Goal: Task Accomplishment & Management: Manage account settings

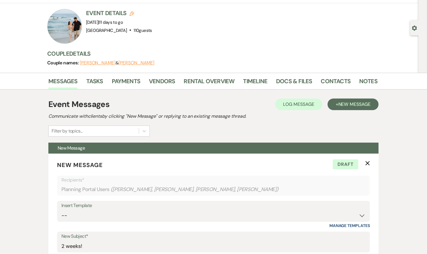
scroll to position [23, 0]
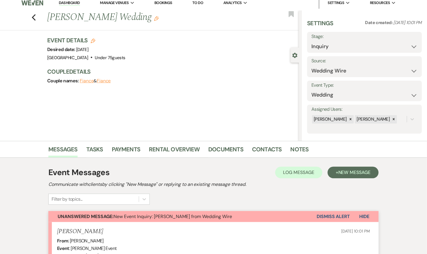
scroll to position [4, 0]
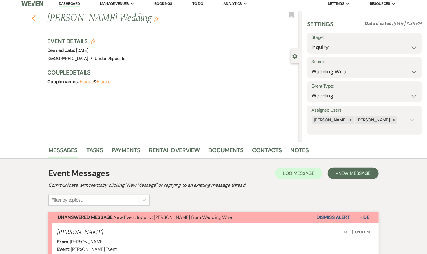
click at [33, 17] on use "button" at bounding box center [34, 18] width 4 height 6
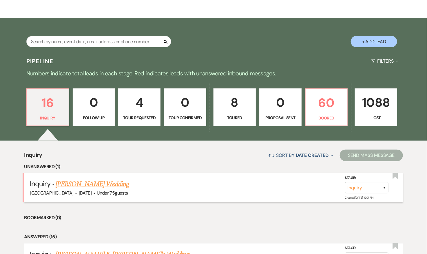
scroll to position [39, 0]
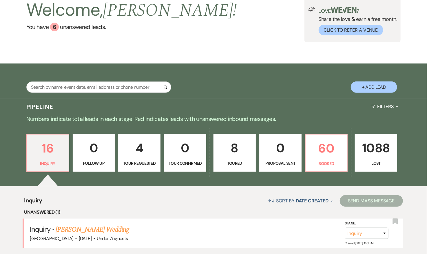
click at [369, 151] on p "1088" at bounding box center [376, 147] width 35 height 19
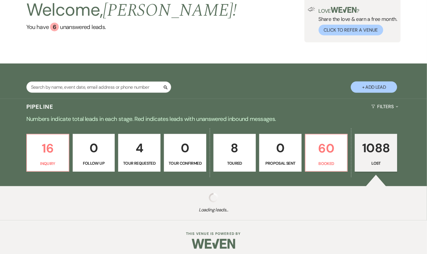
select select "8"
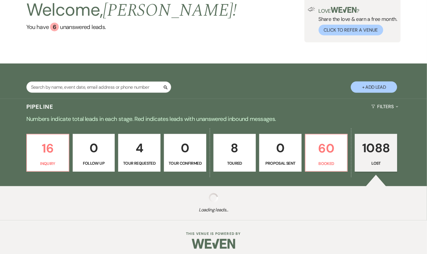
select select "8"
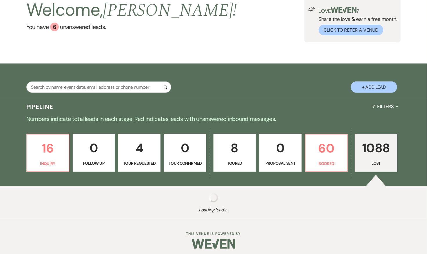
select select "8"
select select "5"
select select "8"
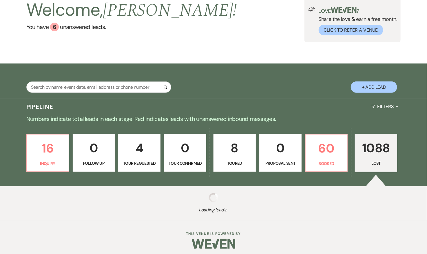
select select "5"
select select "8"
select select "10"
select select "8"
select select "5"
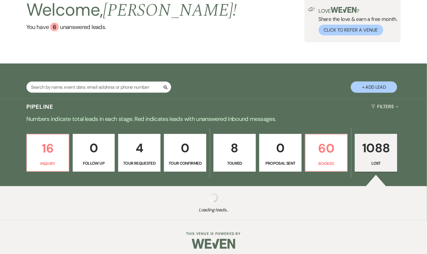
select select "8"
select select "5"
select select "8"
select select "5"
select select "8"
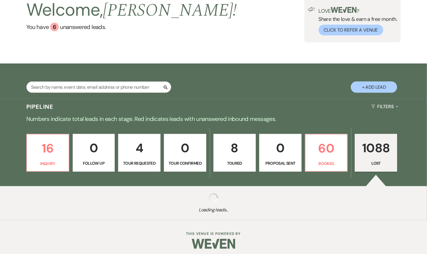
select select "8"
select select "5"
select select "8"
select select "5"
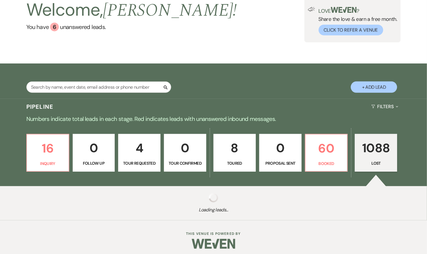
select select "8"
select select "5"
select select "8"
select select "5"
select select "8"
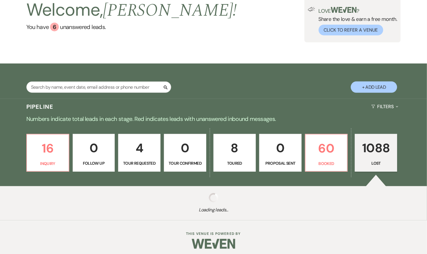
select select "5"
select select "8"
select select "5"
select select "8"
select select "5"
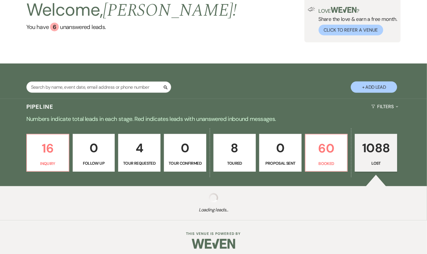
select select "8"
select select "5"
select select "8"
select select "5"
select select "8"
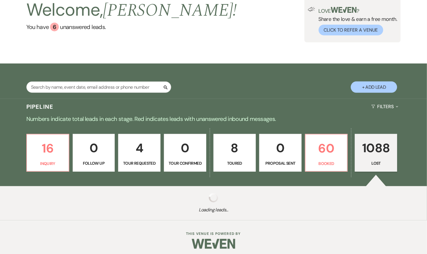
select select "5"
select select "8"
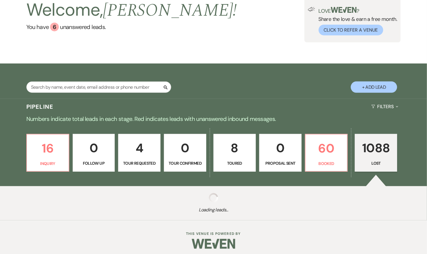
select select "8"
select select "5"
select select "8"
select select "5"
select select "8"
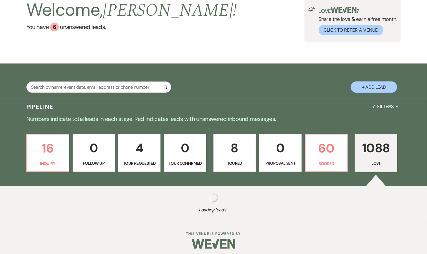
select select "5"
select select "8"
select select "5"
select select "8"
select select "10"
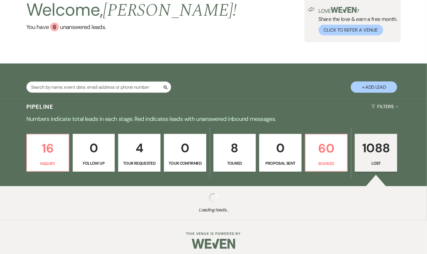
select select "8"
select select "5"
select select "8"
select select "5"
select select "8"
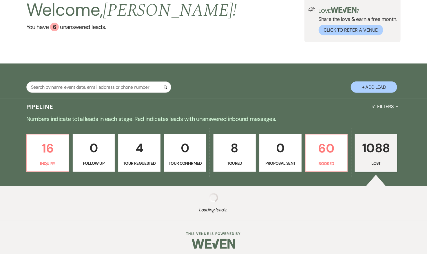
select select "5"
select select "8"
select select "5"
select select "8"
select select "5"
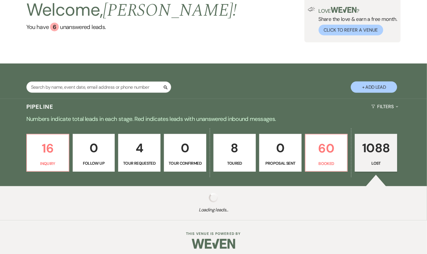
select select "8"
select select "5"
select select "8"
select select "5"
select select "8"
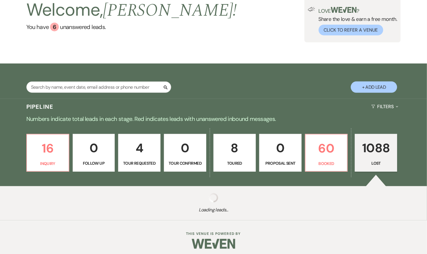
select select "5"
select select "8"
select select "5"
select select "8"
select select "5"
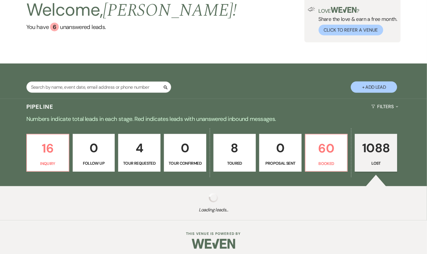
select select "8"
select select "5"
select select "8"
select select "5"
select select "8"
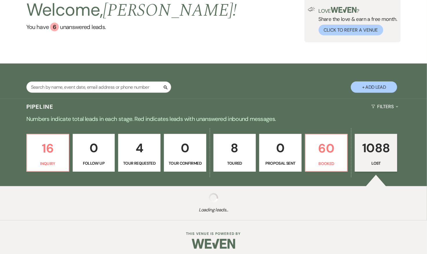
select select "5"
select select "8"
select select "5"
select select "8"
select select "5"
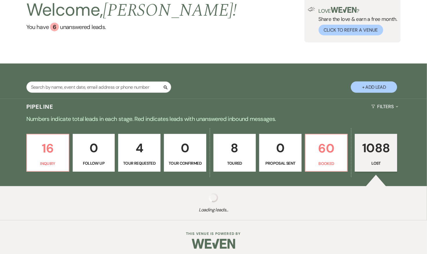
select select "8"
select select "5"
select select "8"
select select "5"
select select "8"
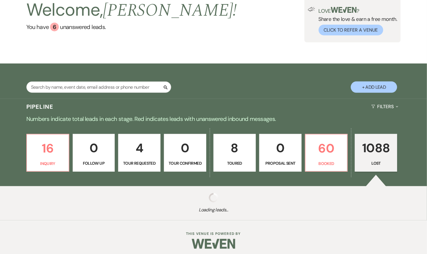
select select "5"
select select "8"
select select "5"
select select "8"
select select "5"
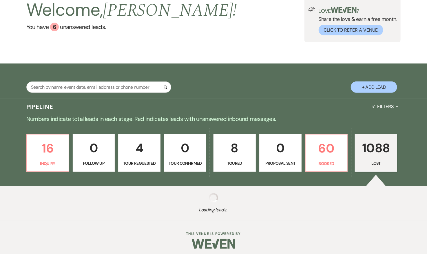
select select "8"
select select "5"
select select "8"
select select "5"
select select "8"
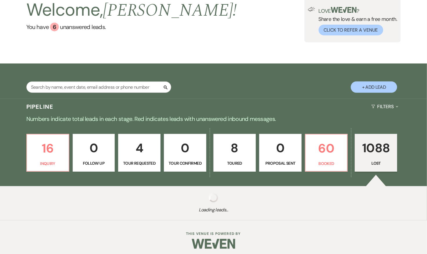
select select "5"
select select "8"
select select "5"
select select "8"
select select "5"
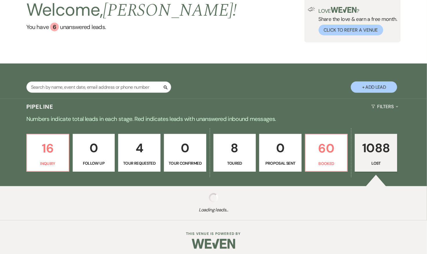
select select "8"
select select "5"
select select "8"
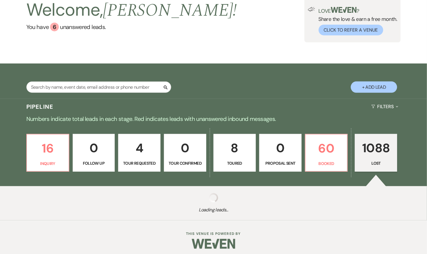
select select "5"
select select "8"
select select "5"
select select "8"
select select "5"
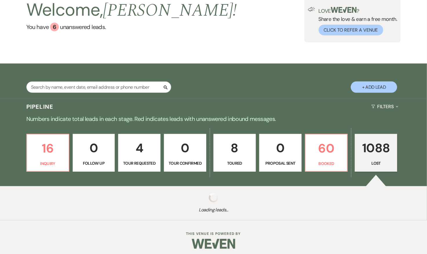
select select "8"
select select "5"
select select "8"
select select "5"
select select "8"
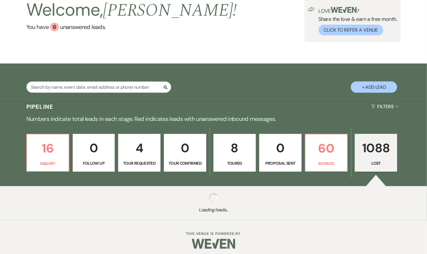
select select "5"
select select "8"
select select "5"
select select "8"
select select "5"
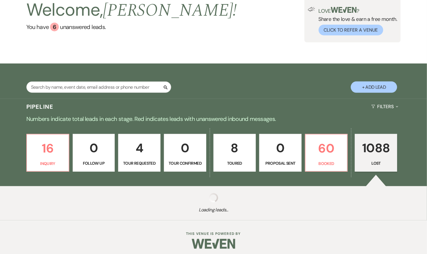
select select "8"
select select "5"
select select "8"
select select "5"
select select "8"
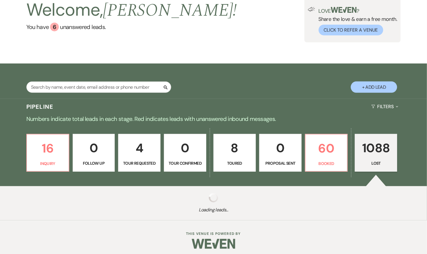
select select "5"
select select "8"
select select "5"
select select "8"
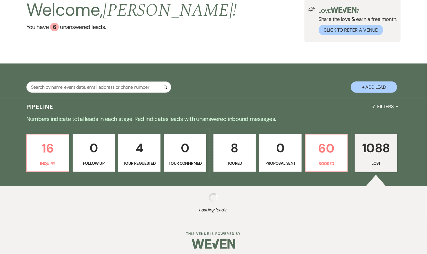
select select "8"
select select "5"
select select "8"
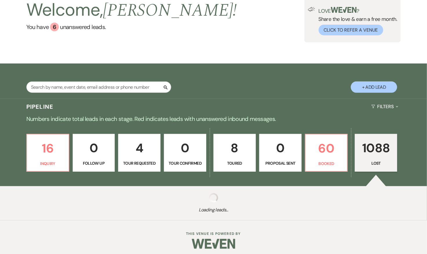
select select "5"
select select "8"
select select "5"
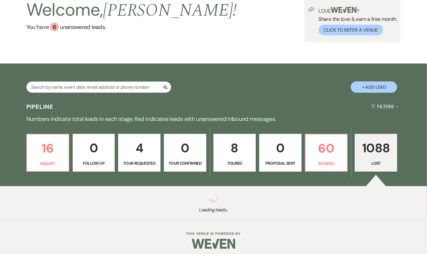
select select "8"
select select "5"
select select "8"
select select "5"
select select "8"
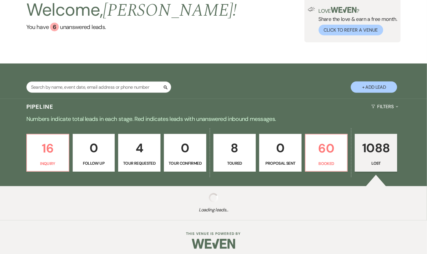
select select "5"
select select "8"
select select "5"
select select "8"
select select "6"
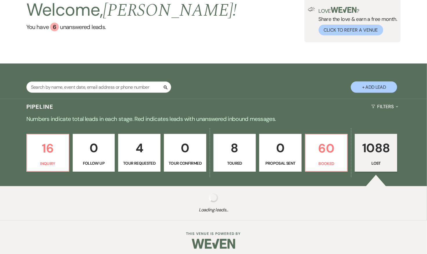
select select "8"
select select "5"
select select "8"
select select "5"
select select "8"
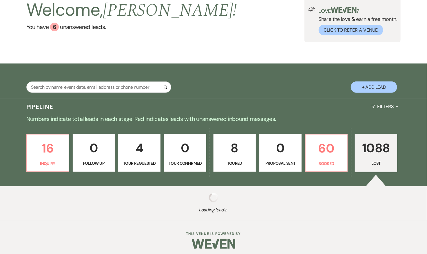
select select "5"
select select "8"
select select "5"
select select "8"
select select "5"
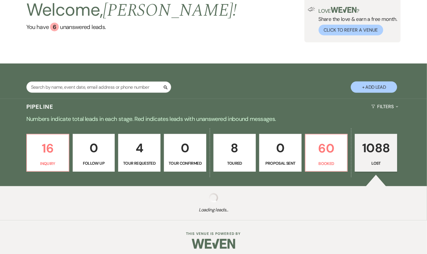
select select "8"
select select "5"
select select "8"
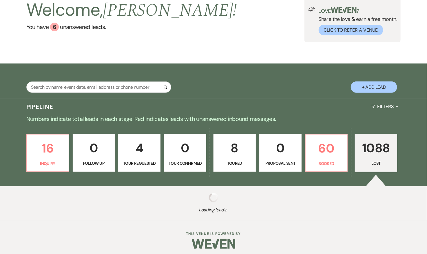
select select "5"
select select "8"
select select "5"
select select "8"
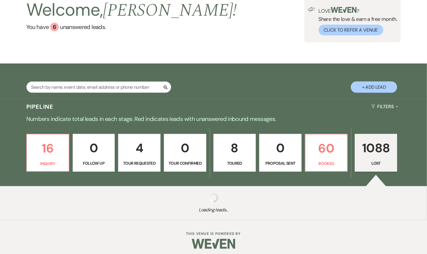
select select "8"
select select "5"
select select "8"
select select "5"
select select "8"
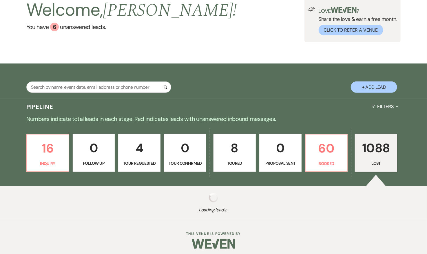
select select "5"
select select "8"
select select "5"
select select "8"
select select "6"
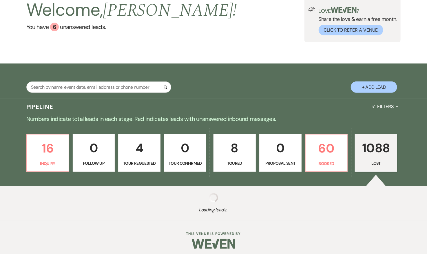
select select "8"
select select "5"
select select "8"
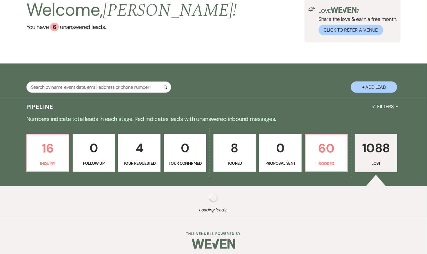
select select "5"
select select "8"
select select "5"
select select "8"
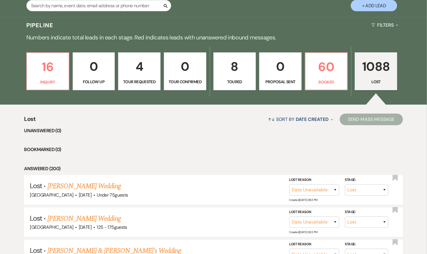
scroll to position [125, 0]
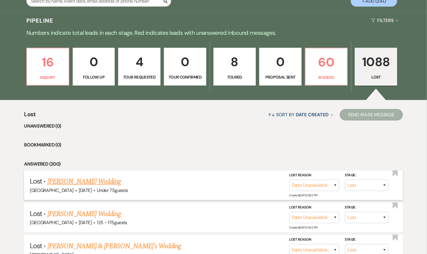
click at [87, 180] on link "[PERSON_NAME] Wedding" at bounding box center [84, 181] width 73 height 10
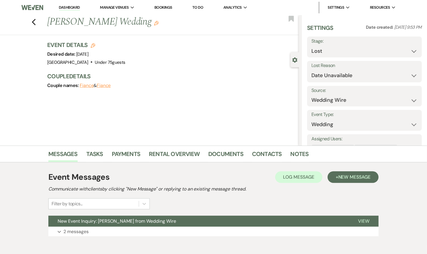
scroll to position [28, 0]
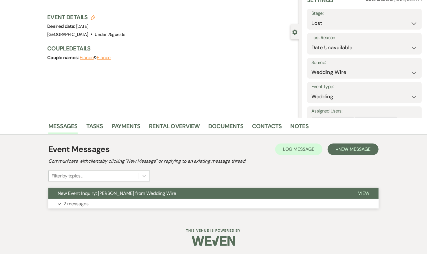
click at [170, 199] on button "Expand 2 messages" at bounding box center [213, 204] width 330 height 10
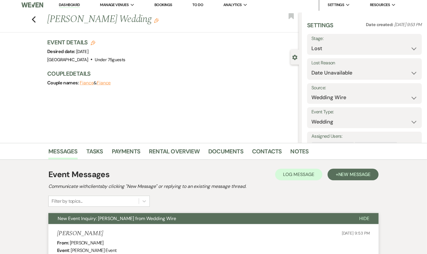
scroll to position [0, 0]
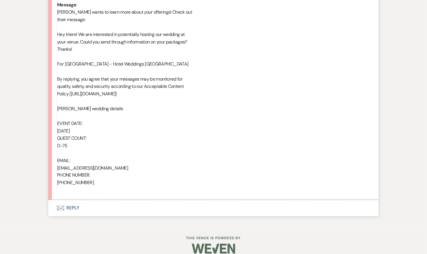
scroll to position [315, 0]
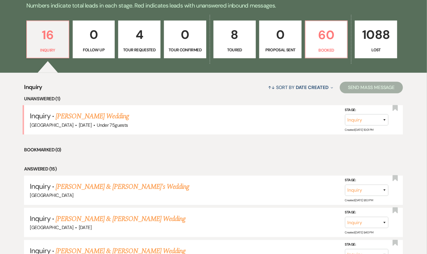
scroll to position [160, 0]
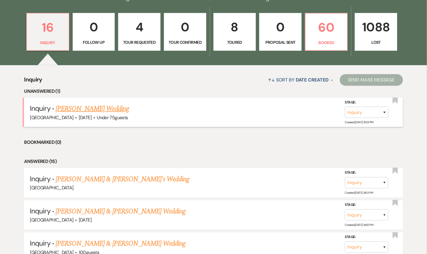
click at [99, 111] on link "[PERSON_NAME] Wedding" at bounding box center [92, 108] width 73 height 10
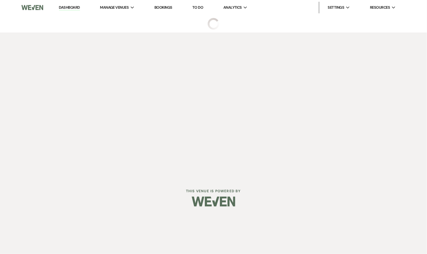
select select "3"
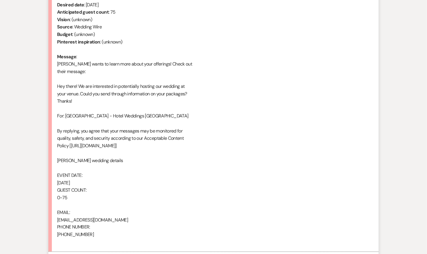
scroll to position [315, 0]
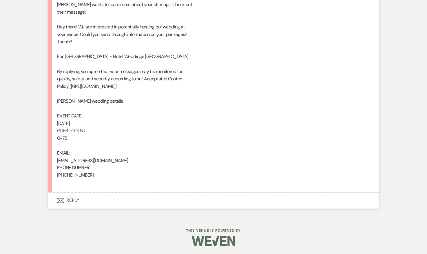
click at [74, 199] on button "Envelope Reply" at bounding box center [213, 200] width 330 height 16
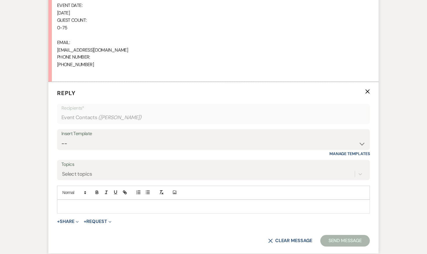
scroll to position [425, 0]
click at [134, 141] on select "-- 2024-25 Follow Up Buy Out Details Menu Tasting Invite Booking Email 2025-Wed…" at bounding box center [213, 143] width 304 height 11
select select "5321"
click at [61, 138] on select "-- 2024-25 Follow Up Buy Out Details Menu Tasting Invite Booking Email 2025-Wed…" at bounding box center [213, 143] width 304 height 11
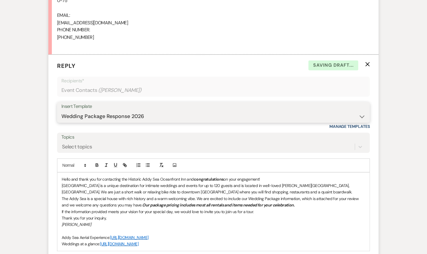
scroll to position [456, 0]
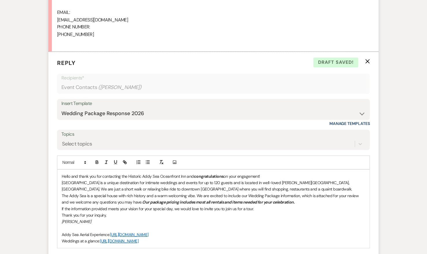
click at [62, 173] on p "Hello and thank you for contacting the Historic Addy Sea Oceanfront Inn and con…" at bounding box center [214, 176] width 304 height 6
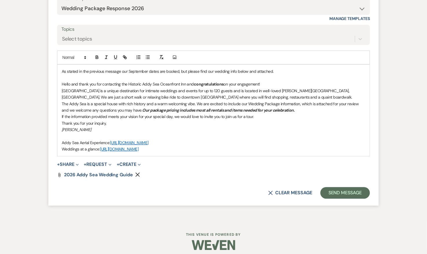
scroll to position [564, 0]
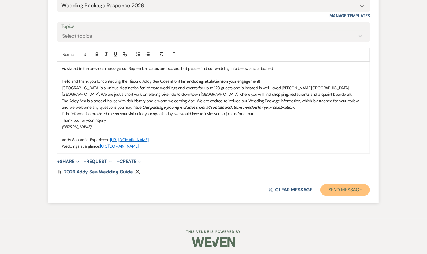
click at [352, 186] on button "Send Message" at bounding box center [345, 190] width 50 height 12
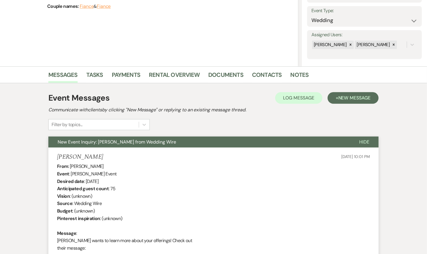
scroll to position [0, 0]
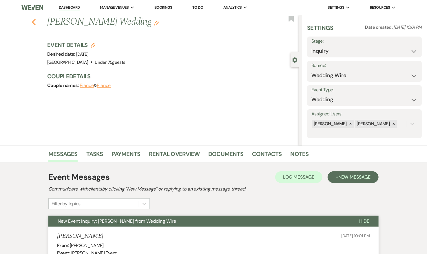
click at [34, 20] on use "button" at bounding box center [34, 22] width 4 height 6
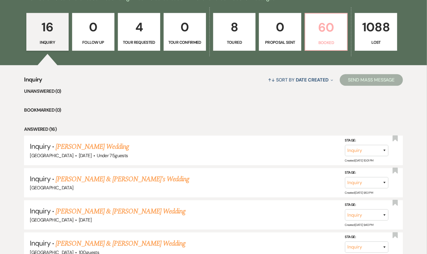
click at [317, 25] on p "60" at bounding box center [326, 27] width 35 height 19
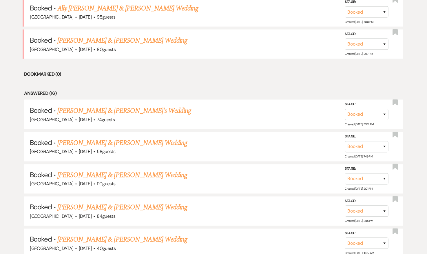
scroll to position [369, 0]
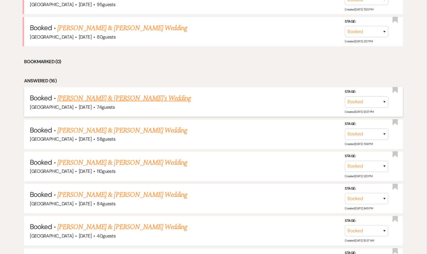
click at [108, 100] on link "Taylor Malantonio & Miles Schneese's Wedding" at bounding box center [124, 98] width 134 height 10
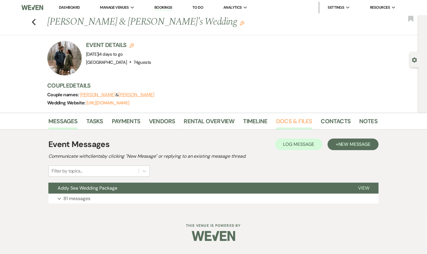
click at [291, 117] on link "Docs & Files" at bounding box center [294, 122] width 36 height 13
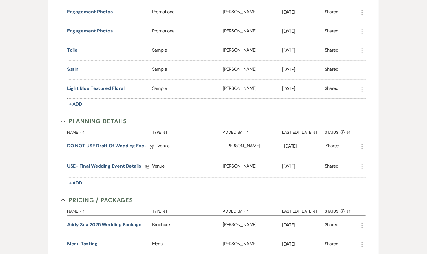
scroll to position [506, 0]
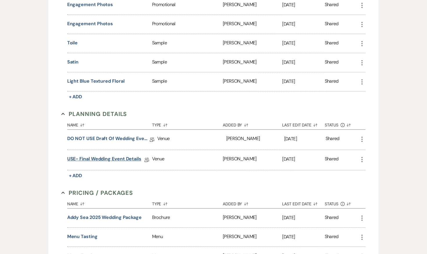
click at [92, 156] on link "USE- Final Wedding Event Details" at bounding box center [104, 159] width 74 height 9
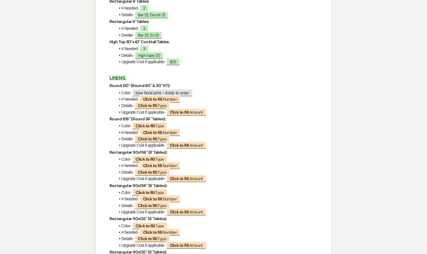
scroll to position [990, 0]
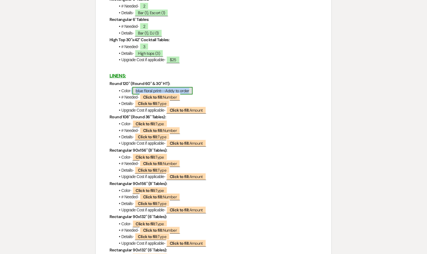
click at [152, 91] on span "blue floral print--Addy to order" at bounding box center [162, 91] width 61 height 8
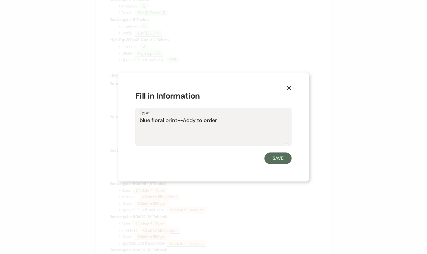
drag, startPoint x: 152, startPoint y: 119, endPoint x: 132, endPoint y: 119, distance: 19.7
click at [132, 119] on div "X Fill in Information Type blue floral print--Addy to order Save" at bounding box center [213, 126] width 191 height 109
type textarea "floral print--Addy to order"
click at [271, 158] on button "Save" at bounding box center [278, 158] width 27 height 12
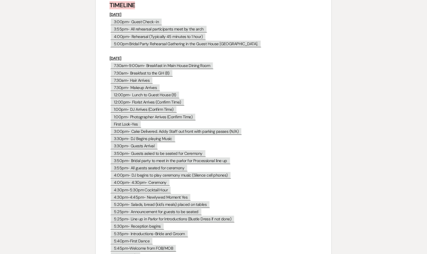
scroll to position [2912, 0]
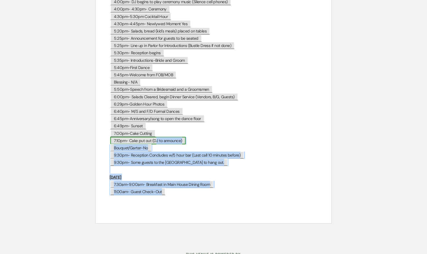
drag, startPoint x: 175, startPoint y: 169, endPoint x: 138, endPoint y: 117, distance: 64.4
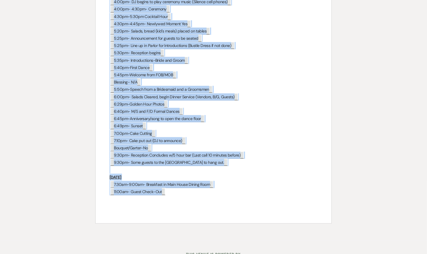
drag, startPoint x: 106, startPoint y: 62, endPoint x: 212, endPoint y: 172, distance: 152.1
copy div "TIMELINE Friday ﻿ 3:00pm- Guest Check-in ﻿ ﻿ 3:55pm- All rehearsal participants…"
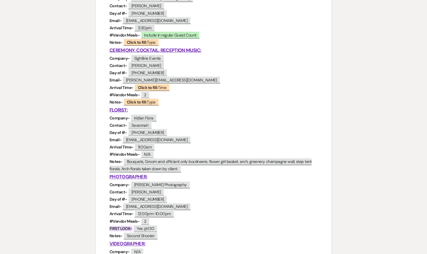
scroll to position [0, 0]
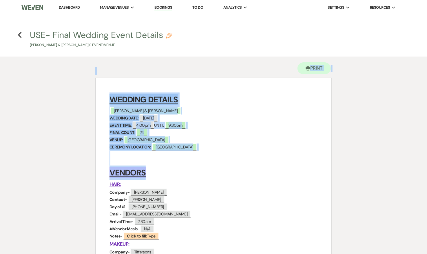
drag, startPoint x: 109, startPoint y: 66, endPoint x: 256, endPoint y: 58, distance: 147.1
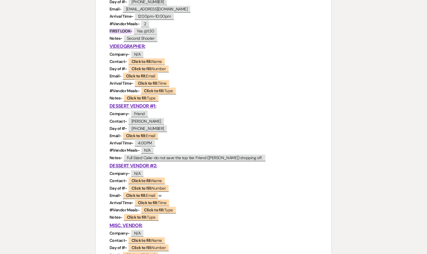
scroll to position [524, 0]
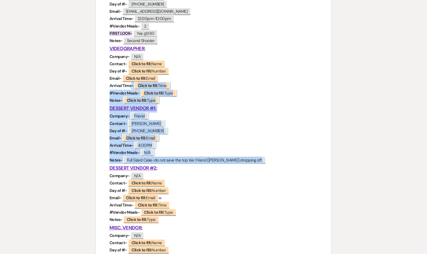
drag, startPoint x: 255, startPoint y: 158, endPoint x: 131, endPoint y: 85, distance: 143.9
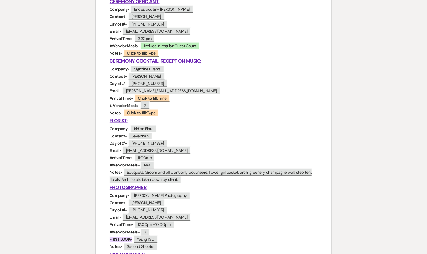
scroll to position [366, 0]
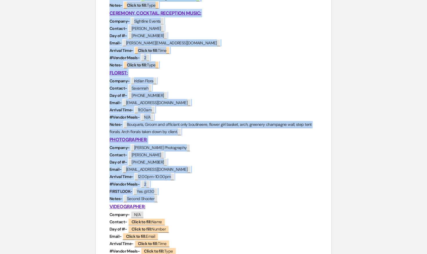
drag, startPoint x: 111, startPoint y: 95, endPoint x: 199, endPoint y: 199, distance: 136.3
copy div "HAIR: Company- ﻿ Ambur Hopkins ﻿ Contact- ﻿ Ambur Hopkins ﻿ Day of #- ﻿ 443-880…"
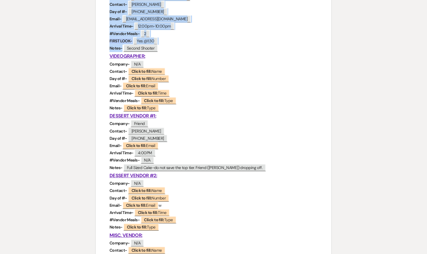
scroll to position [517, 0]
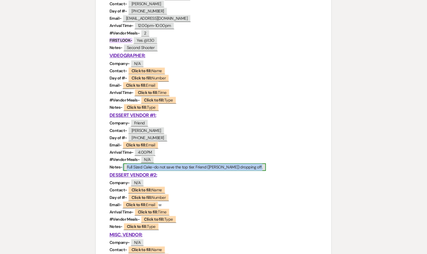
drag, startPoint x: 251, startPoint y: 168, endPoint x: 243, endPoint y: 168, distance: 8.4
click at [243, 168] on p "Notes- ﻿ Full Sized Cake-do not save the top tier. Friend (Jamie) dropping off.…" at bounding box center [214, 166] width 208 height 7
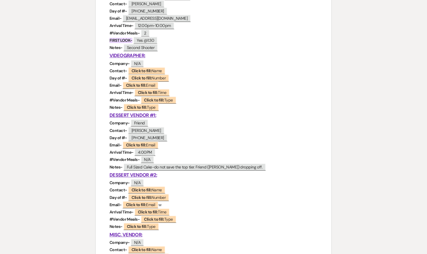
click at [263, 164] on p "Notes- ﻿ Full Sized Cake-do not save the top tier. Friend (Jamie) dropping off.…" at bounding box center [214, 166] width 208 height 7
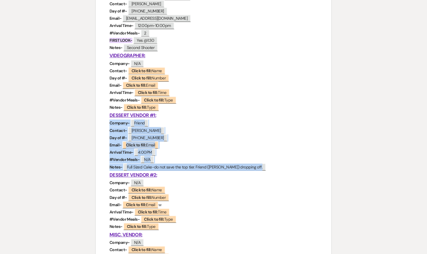
drag, startPoint x: 263, startPoint y: 166, endPoint x: 105, endPoint y: 121, distance: 163.2
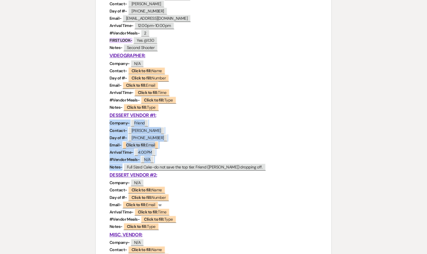
copy div "Company- ﻿ Friend ﻿ Contact- ﻿ Jaime Ellis ﻿ Day of #- ﻿ 302-470-5953 ﻿ Email- …"
click at [192, 151] on p "Arrival Time- ﻿ 4:00PM ﻿" at bounding box center [214, 152] width 208 height 7
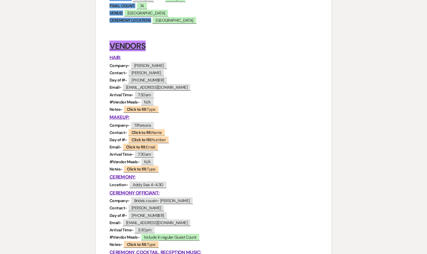
scroll to position [0, 0]
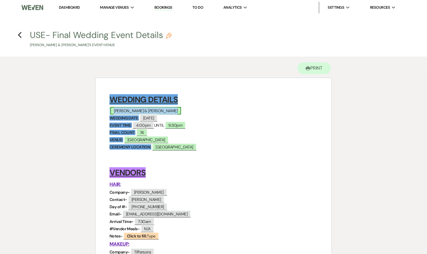
click at [172, 111] on span "Taylor Malantonio & Miles Schneese" at bounding box center [145, 111] width 71 height 8
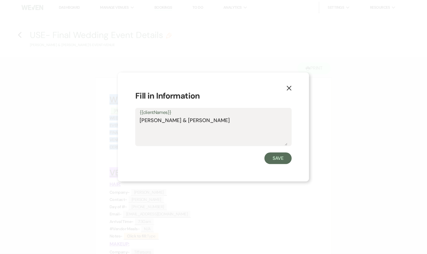
drag, startPoint x: 234, startPoint y: 123, endPoint x: 131, endPoint y: 118, distance: 103.5
click at [131, 118] on div "X Fill in Information {{clientNames}} Taylor Malantonio & Miles Schneese Save" at bounding box center [213, 126] width 191 height 109
click at [291, 90] on use "button" at bounding box center [289, 88] width 5 height 5
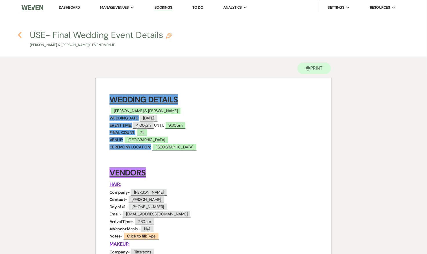
click at [21, 35] on icon "Previous" at bounding box center [20, 35] width 4 height 7
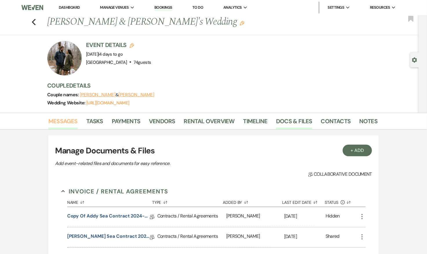
click at [70, 121] on link "Messages" at bounding box center [62, 122] width 29 height 13
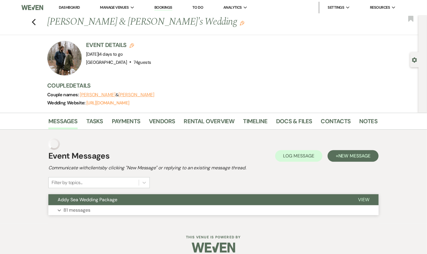
click at [96, 208] on button "Expand 81 messages" at bounding box center [213, 210] width 330 height 10
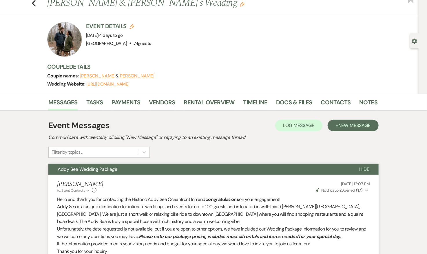
scroll to position [21, 0]
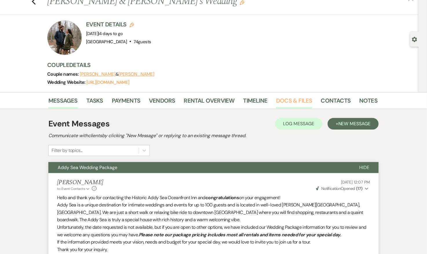
click at [288, 96] on link "Docs & Files" at bounding box center [294, 102] width 36 height 13
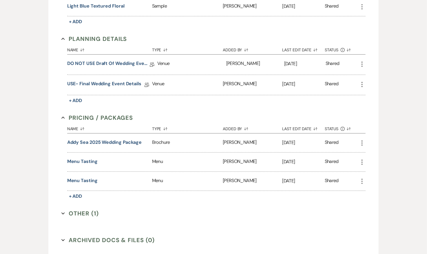
scroll to position [583, 0]
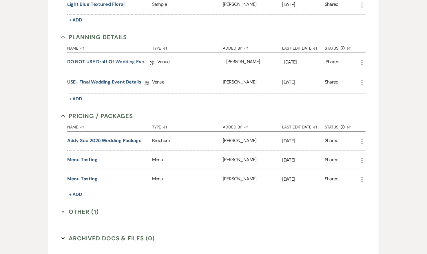
click at [115, 79] on link "USE- Final Wedding Event Details" at bounding box center [104, 83] width 74 height 9
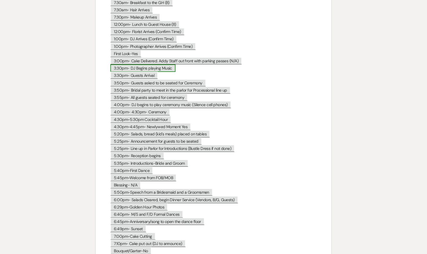
scroll to position [2807, 0]
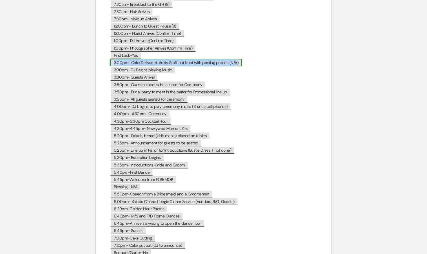
click at [159, 59] on span "3:00pm- Cake Delivered. Addy Staff out front with parking passes (N/A)" at bounding box center [176, 63] width 132 height 8
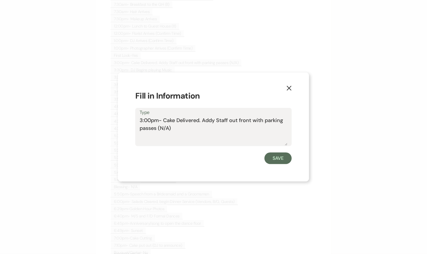
drag, startPoint x: 203, startPoint y: 119, endPoint x: 222, endPoint y: 132, distance: 23.4
click at [222, 132] on textarea "3:00pm- Cake Delivered. Addy Staff out front with parking passes (N/A)" at bounding box center [214, 130] width 148 height 29
type textarea "3:00pm- Cake Delivered."
click at [286, 159] on button "Save" at bounding box center [278, 158] width 27 height 12
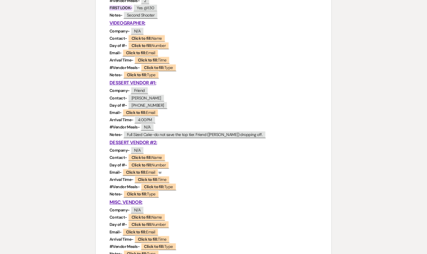
scroll to position [550, 0]
click at [143, 117] on span "4:00PM" at bounding box center [144, 120] width 21 height 8
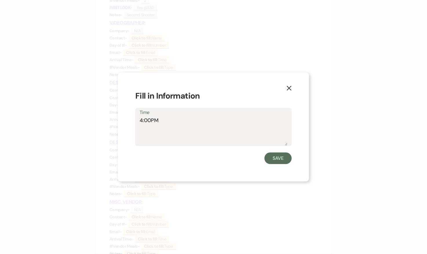
click at [144, 119] on textarea "4:00PM" at bounding box center [214, 130] width 148 height 29
click at [143, 119] on textarea "4:00PM" at bounding box center [214, 130] width 148 height 29
type textarea "3:00PM"
click at [273, 156] on button "Save" at bounding box center [278, 158] width 27 height 12
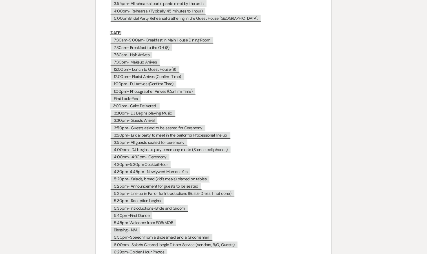
scroll to position [2759, 0]
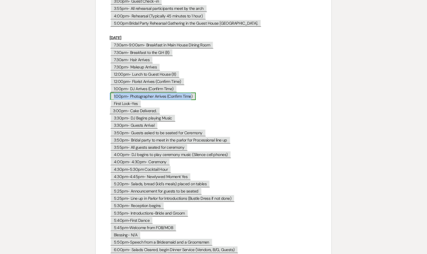
click at [169, 92] on span "1:00pm- Photographer Arrives (Confirm Time)" at bounding box center [152, 96] width 85 height 8
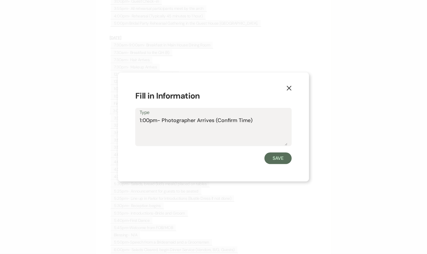
drag, startPoint x: 256, startPoint y: 122, endPoint x: 123, endPoint y: 121, distance: 133.0
click at [123, 121] on div "X Fill in Information Type 1:00pm- Photographer Arrives (Confirm Time) Save" at bounding box center [213, 126] width 191 height 109
click at [292, 89] on icon "X" at bounding box center [289, 87] width 5 height 5
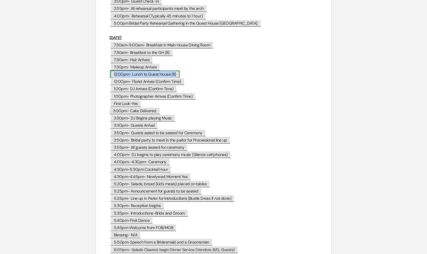
click at [152, 70] on span "12:00pm- Lunch to Guest House (8)" at bounding box center [144, 74] width 69 height 8
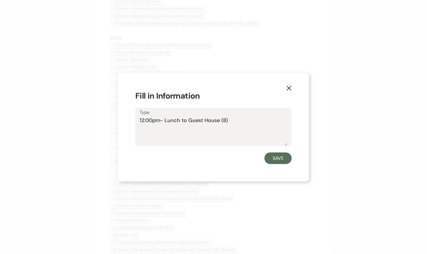
drag, startPoint x: 124, startPoint y: 119, endPoint x: 117, endPoint y: 119, distance: 6.4
click at [117, 119] on div "X Fill in Information Type 12:00pm- Lunch to Guest House (8) Save" at bounding box center [213, 127] width 427 height 254
drag, startPoint x: 237, startPoint y: 122, endPoint x: 134, endPoint y: 116, distance: 103.0
click at [134, 116] on div "X Fill in Information Type 12:00pm- Lunch to Guest House (8) Save" at bounding box center [213, 126] width 191 height 109
click at [283, 158] on button "Save" at bounding box center [278, 158] width 27 height 12
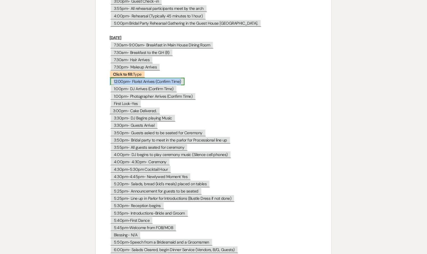
click at [158, 78] on span "12:00pm- Florist Arrives (Confirm Time)" at bounding box center [147, 82] width 74 height 8
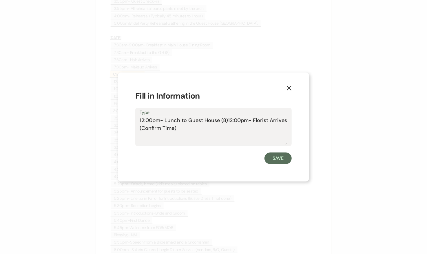
drag, startPoint x: 228, startPoint y: 119, endPoint x: 250, endPoint y: 131, distance: 25.6
click at [250, 131] on textarea "12:00pm- Lunch to Guest House (8)12:00pm- Florist Arrives (Confirm Time)" at bounding box center [214, 130] width 148 height 29
type textarea "12:00pm- Lunch to Guest House (8)"
click at [276, 157] on button "Save" at bounding box center [278, 158] width 27 height 12
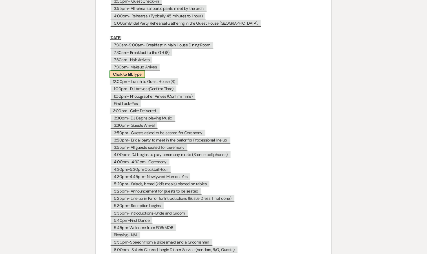
click at [125, 72] on b "Click to fill:" at bounding box center [123, 74] width 20 height 5
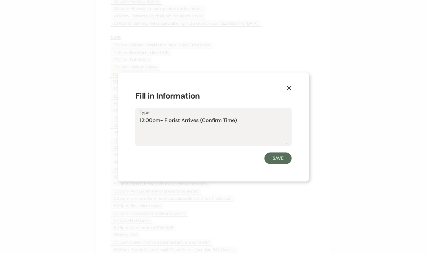
click at [144, 121] on textarea "12:00pm- Florist Arrives (Confirm Time)" at bounding box center [214, 130] width 148 height 29
click at [155, 122] on textarea "11:00pm- Florist Arrives (Confirm Time)" at bounding box center [214, 130] width 148 height 29
type textarea "11:00am- Florist Arrives (Confirm Time)"
click at [276, 161] on button "Save" at bounding box center [278, 158] width 27 height 12
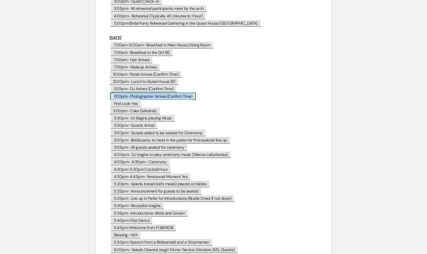
click at [194, 92] on span "1:00pm- Photographer Arrives (Confirm Time)" at bounding box center [152, 96] width 85 height 8
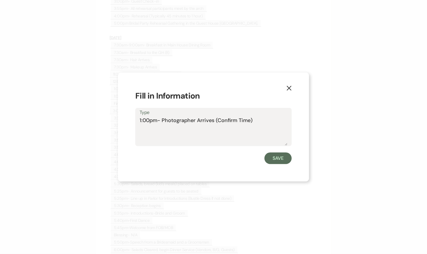
drag, startPoint x: 263, startPoint y: 120, endPoint x: 114, endPoint y: 121, distance: 148.7
click at [114, 121] on div "X Fill in Information Type 1:00pm- Photographer Arrives (Confirm Time) Save" at bounding box center [213, 127] width 427 height 254
click at [288, 161] on button "Save" at bounding box center [278, 158] width 27 height 12
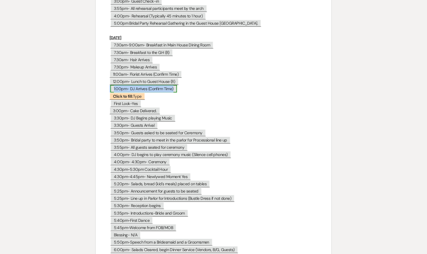
click at [157, 85] on span "1:00pm- DJ Arrives (Confirm Time)" at bounding box center [143, 89] width 67 height 8
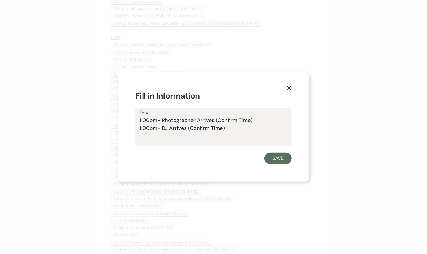
drag, startPoint x: 239, startPoint y: 131, endPoint x: 135, endPoint y: 129, distance: 104.0
click at [135, 129] on div "Type 1:00pm- Photographer Arrives (Confirm Time) 1:00pm- DJ Arrives (Confirm Ti…" at bounding box center [213, 127] width 156 height 39
type textarea "1:00pm- Photographer Arrives (Confirm Time)"
click at [276, 157] on button "Save" at bounding box center [278, 158] width 27 height 12
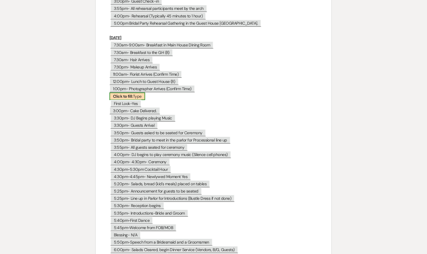
click at [134, 92] on span "Click to fill: Type" at bounding box center [128, 96] width 36 height 8
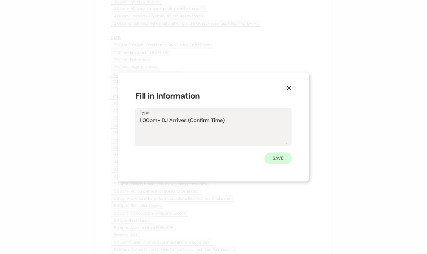
type textarea "1:00pm- DJ Arrives (Confirm Time)"
click at [284, 157] on button "Save" at bounding box center [278, 158] width 27 height 12
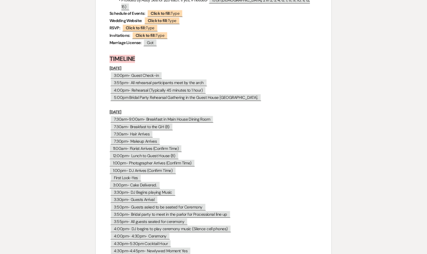
scroll to position [2713, 0]
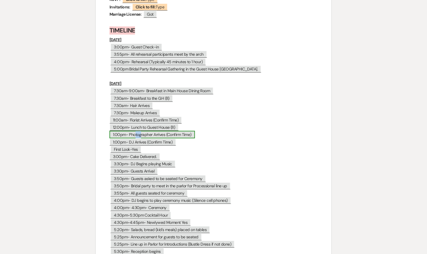
click at [116, 131] on span "1:00pm- Photographer Arrives (Confirm Time)" at bounding box center [152, 135] width 85 height 8
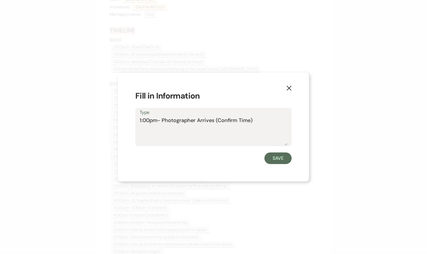
click at [141, 121] on textarea "1:00pm- Photographer Arrives (Confirm Time)" at bounding box center [214, 130] width 148 height 29
type textarea "12:00pm- Photographer Arrives (Confirm Time)"
click at [274, 159] on button "Save" at bounding box center [278, 158] width 27 height 12
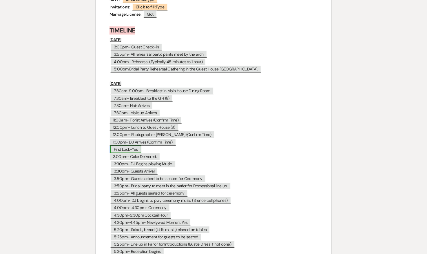
click at [114, 145] on span "First Look-Yes" at bounding box center [125, 149] width 31 height 8
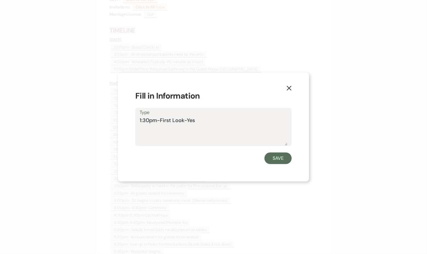
drag, startPoint x: 184, startPoint y: 121, endPoint x: 214, endPoint y: 122, distance: 30.4
click at [214, 122] on textarea "1:30pm-First Look-Yes" at bounding box center [214, 130] width 148 height 29
type textarea "1:30pm-First Look"
click at [287, 157] on button "Save" at bounding box center [278, 158] width 27 height 12
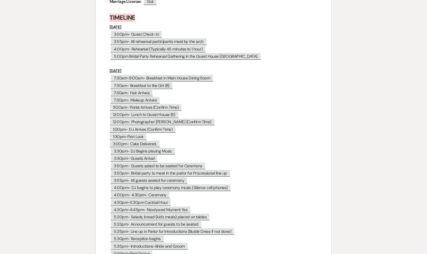
scroll to position [2727, 0]
